Goal: Contribute content: Contribute content

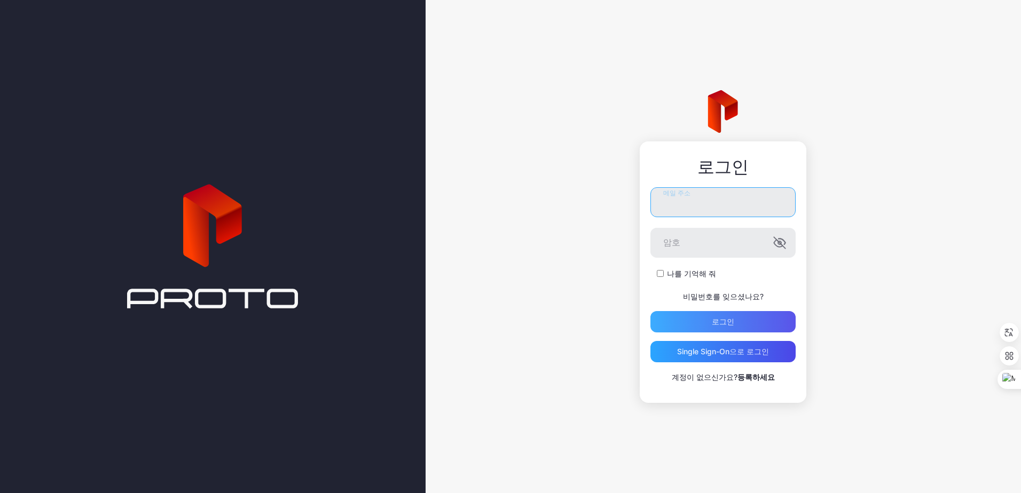
type input "**********"
click at [725, 324] on div "로그인" at bounding box center [723, 322] width 22 height 9
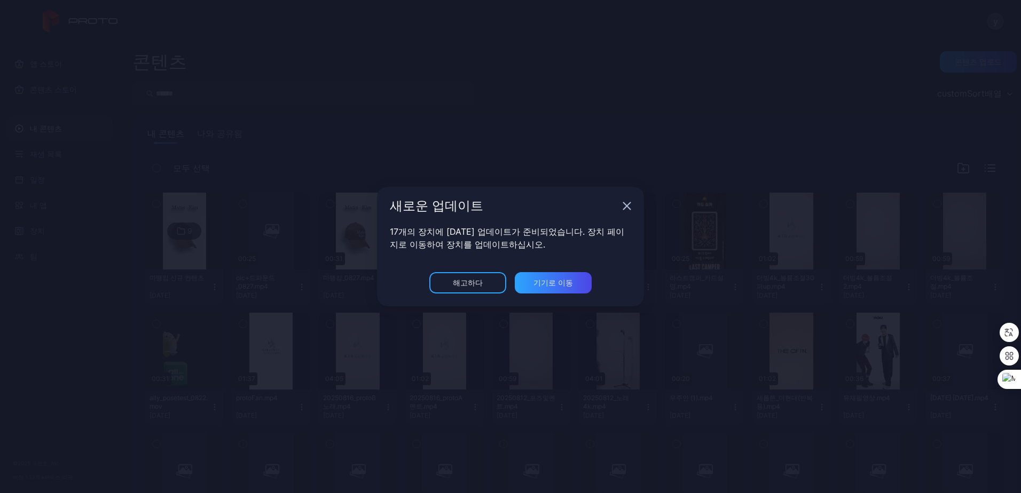
click at [628, 206] on icon "button" at bounding box center [627, 206] width 7 height 7
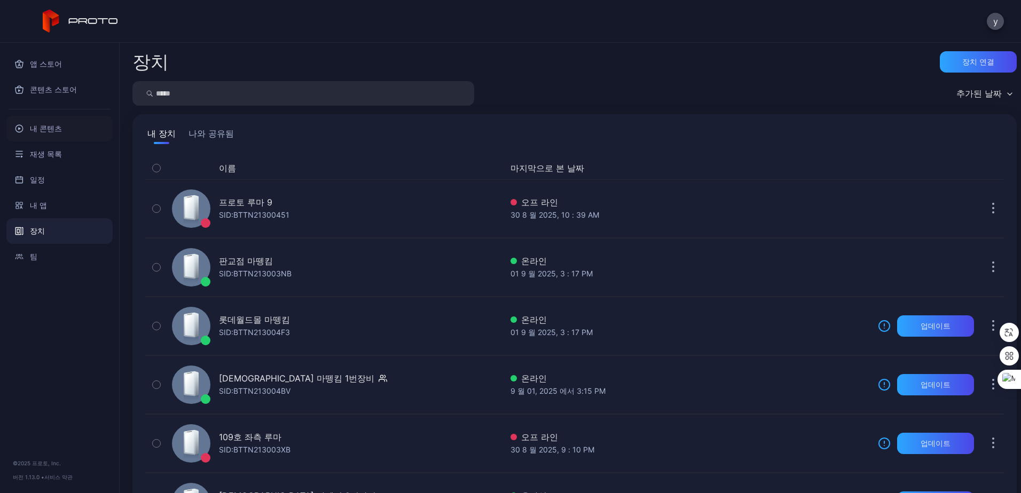
click at [58, 126] on font "내 콘텐츠" at bounding box center [46, 128] width 32 height 13
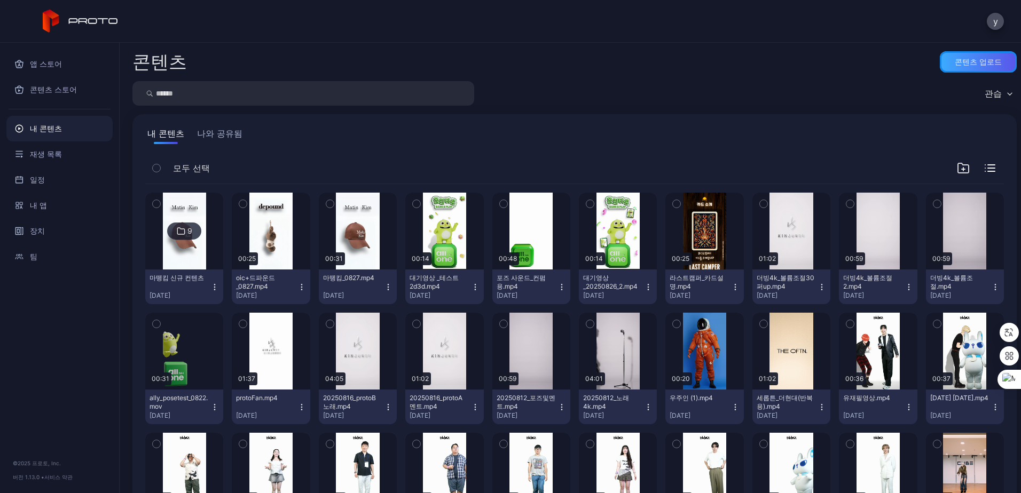
click at [972, 61] on div "콘텐츠 업로드" at bounding box center [978, 62] width 47 height 9
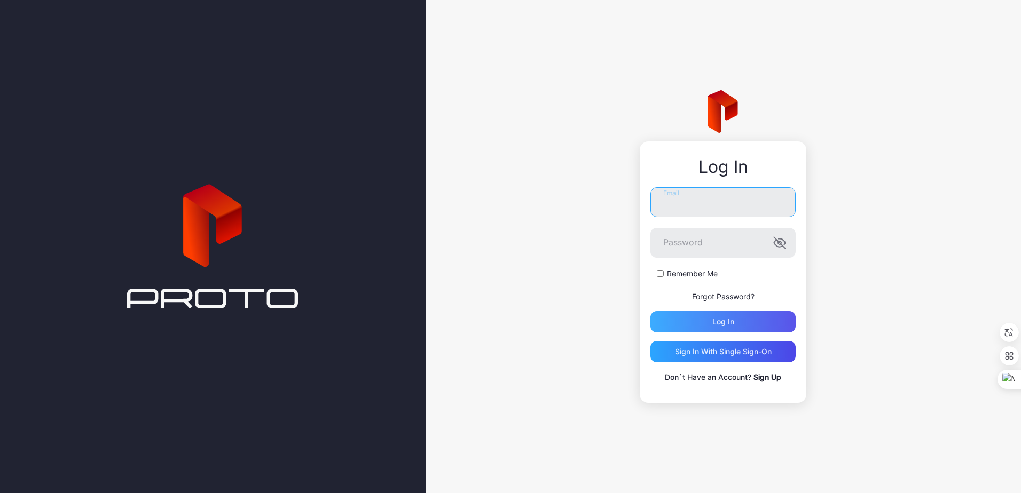
type input "**********"
click at [746, 321] on div "Log in" at bounding box center [723, 321] width 145 height 21
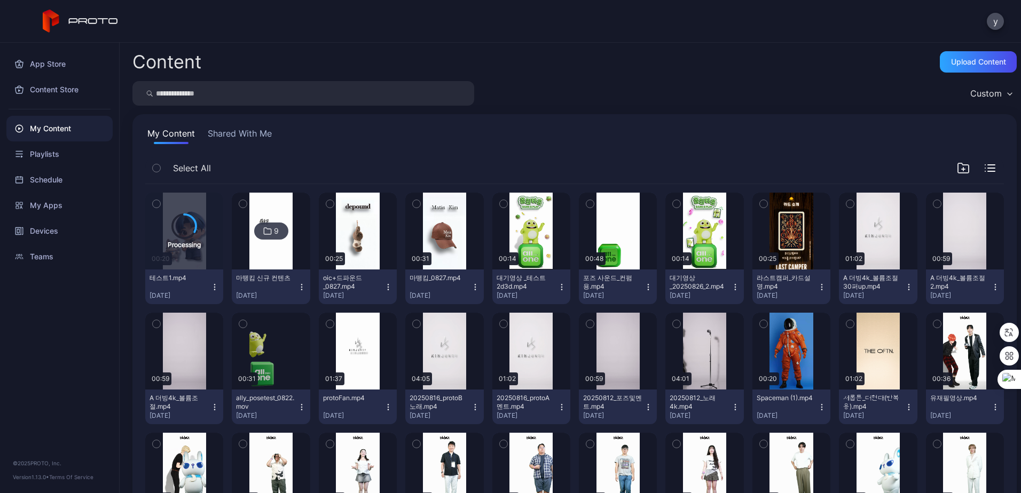
click at [516, 80] on div "Content Upload Content Custom My Content Shared With Me Select All Processing 0…" at bounding box center [571, 268] width 902 height 451
click at [208, 289] on div "테스트1.mp4 Sep 1, 2025" at bounding box center [180, 287] width 61 height 26
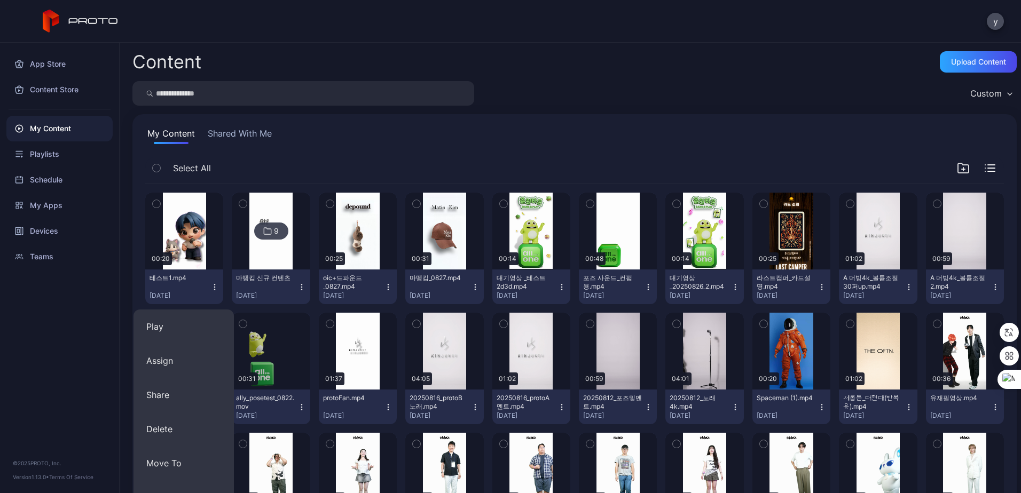
click at [339, 141] on div "My Content Shared With Me" at bounding box center [574, 135] width 859 height 17
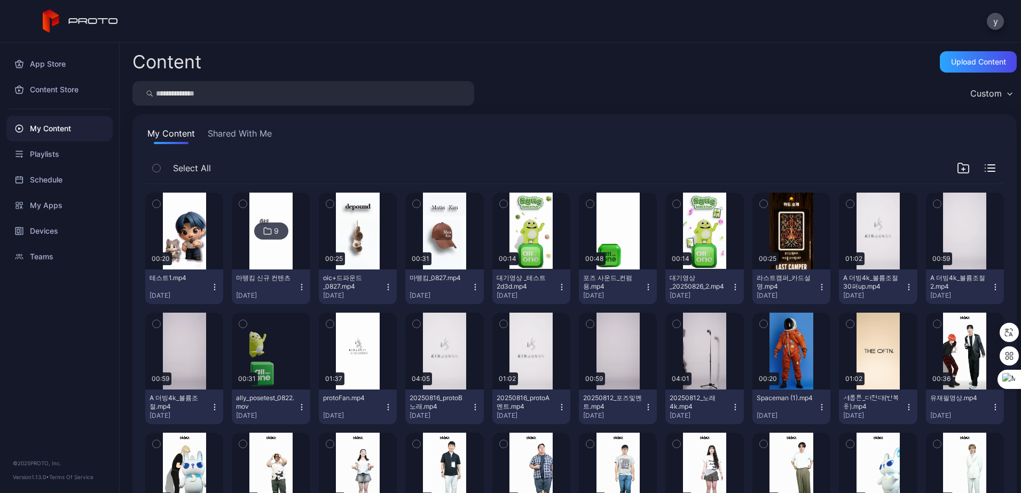
click at [156, 203] on icon "button" at bounding box center [156, 204] width 7 height 12
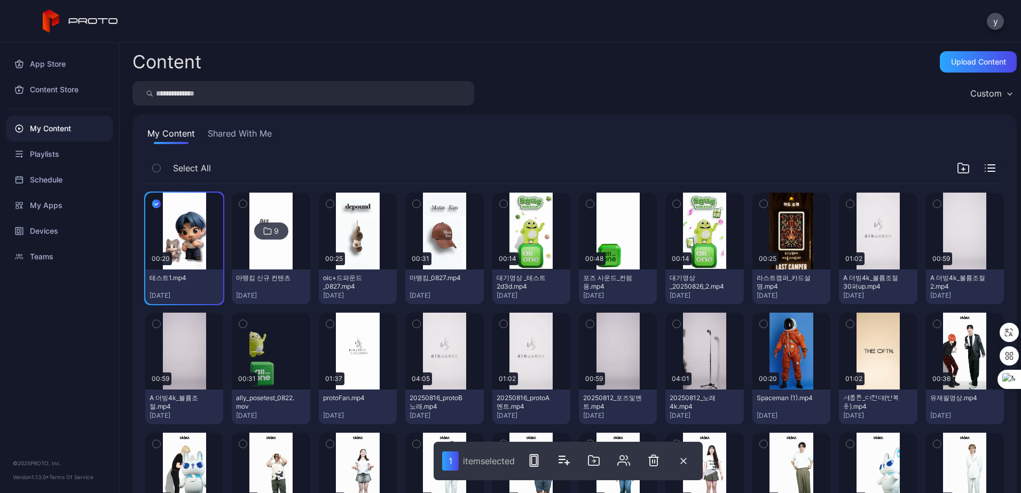
click at [153, 205] on icon "button" at bounding box center [156, 204] width 9 height 12
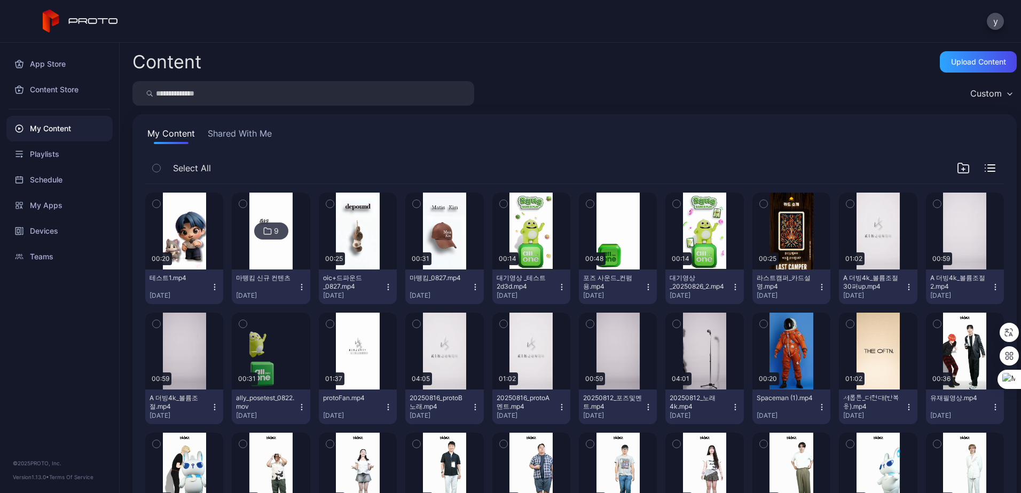
click at [212, 286] on icon "button" at bounding box center [214, 287] width 9 height 9
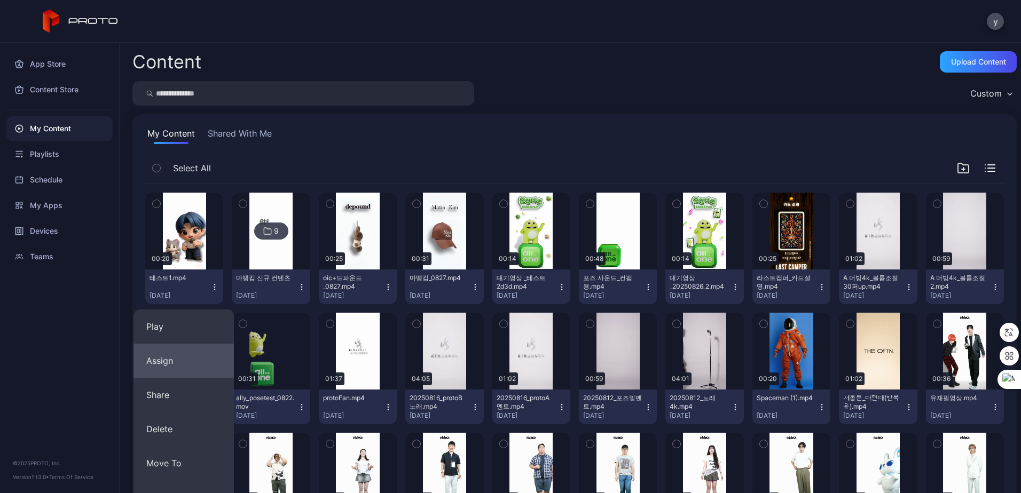
click at [197, 357] on button "Assign" at bounding box center [184, 361] width 100 height 34
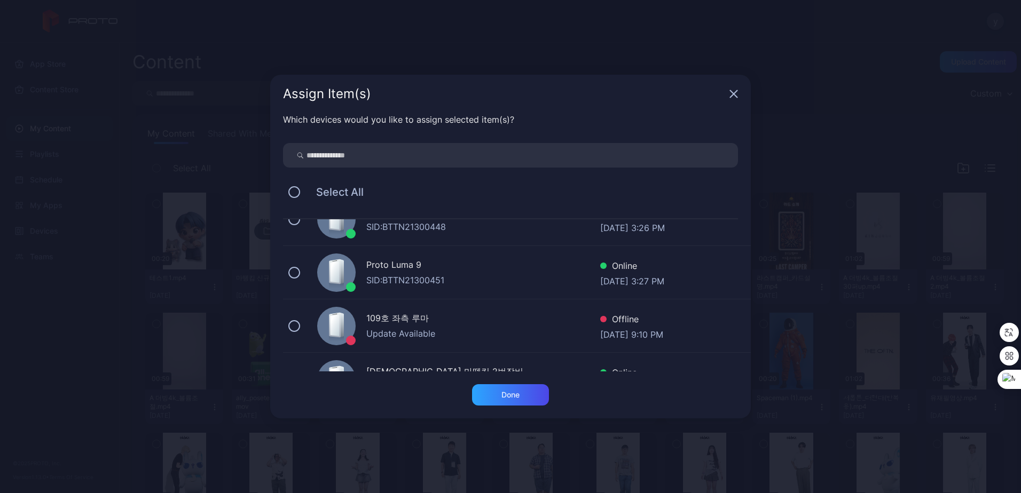
scroll to position [53, 0]
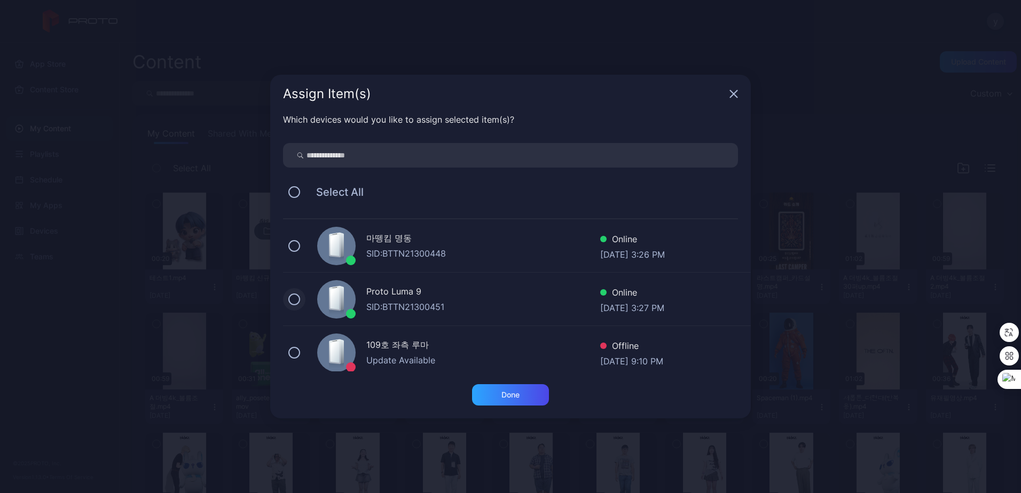
click at [292, 302] on button at bounding box center [294, 300] width 12 height 12
click at [494, 395] on div "Done" at bounding box center [510, 395] width 77 height 21
